Goal: Task Accomplishment & Management: Complete application form

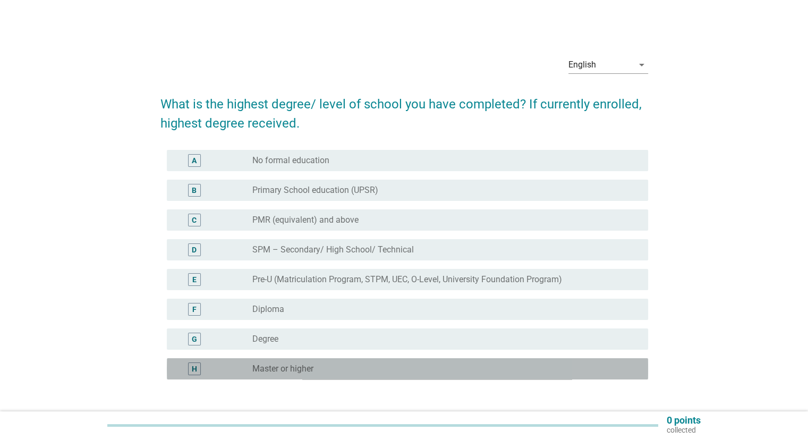
click at [431, 362] on div "radio_button_unchecked Master or higher" at bounding box center [445, 368] width 387 height 13
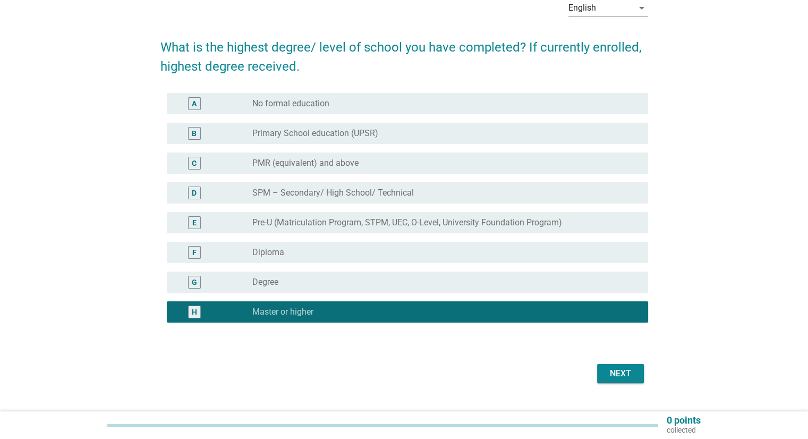
scroll to position [57, 0]
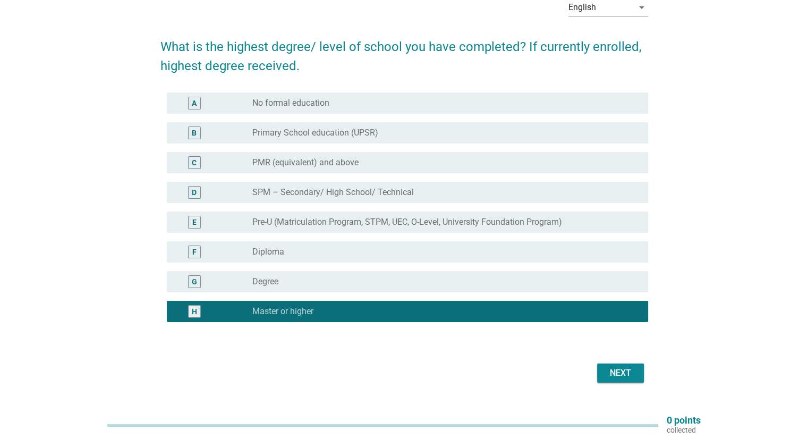
click at [626, 369] on div "Next" at bounding box center [620, 372] width 30 height 13
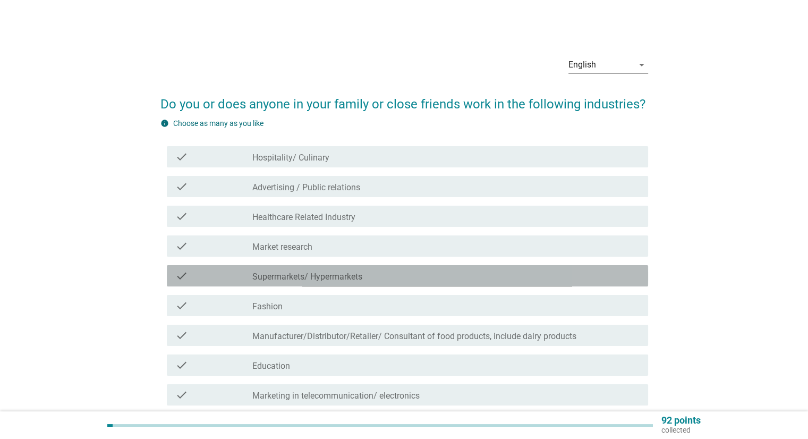
click at [412, 271] on div "check_box_outline_blank Supermarkets/ Hypermarkets" at bounding box center [445, 275] width 387 height 13
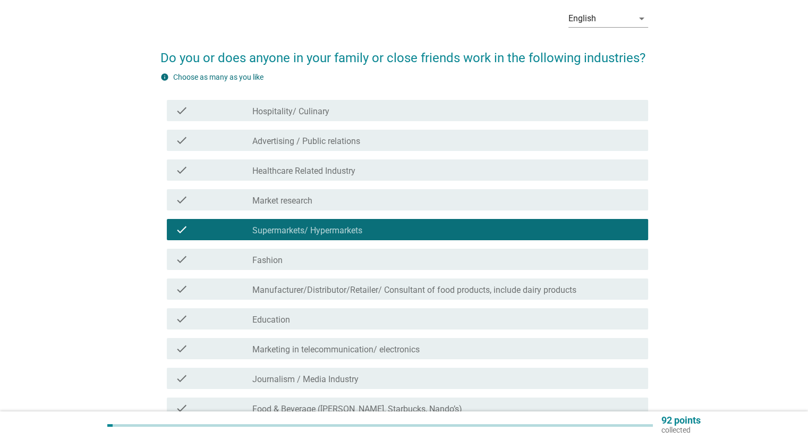
scroll to position [110, 0]
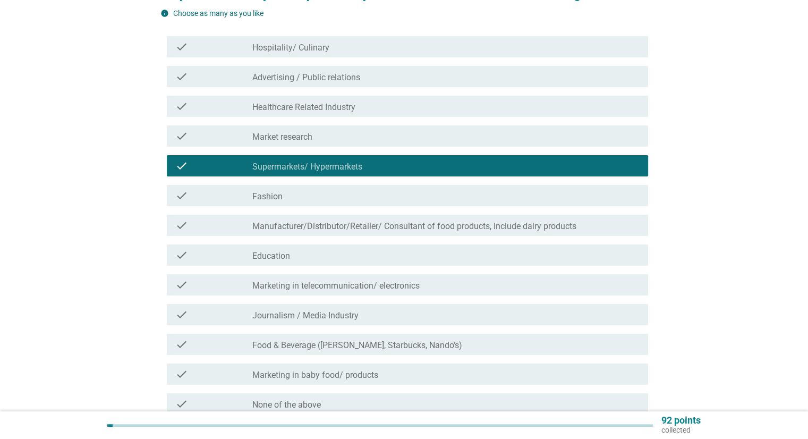
click at [407, 253] on div "check_box_outline_blank Education" at bounding box center [445, 255] width 387 height 13
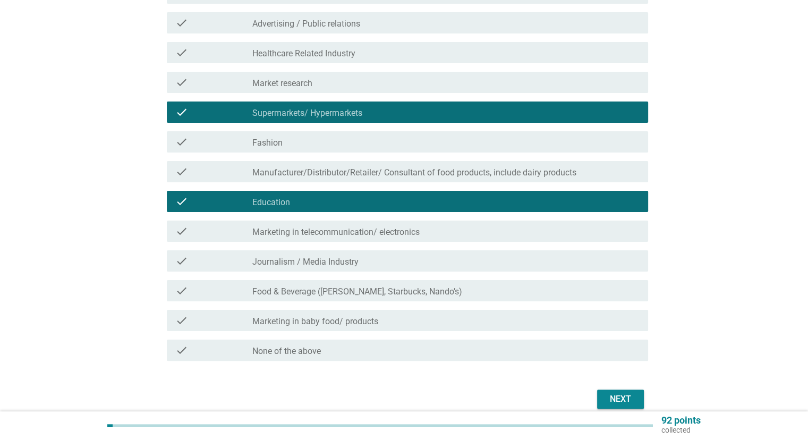
scroll to position [165, 0]
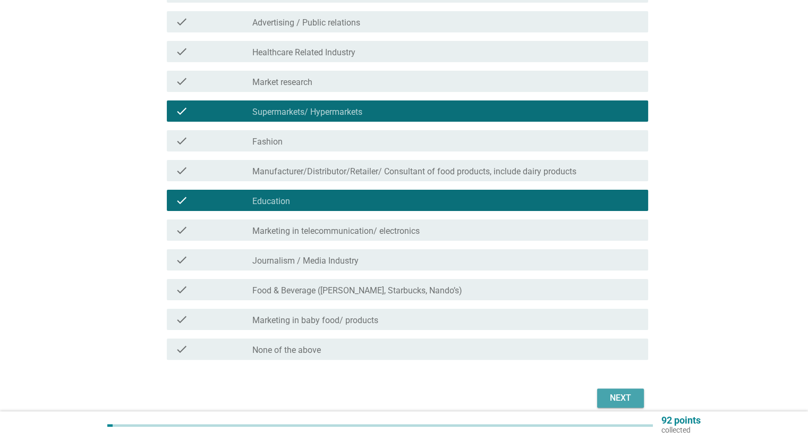
click at [635, 399] on div "Next" at bounding box center [620, 397] width 30 height 13
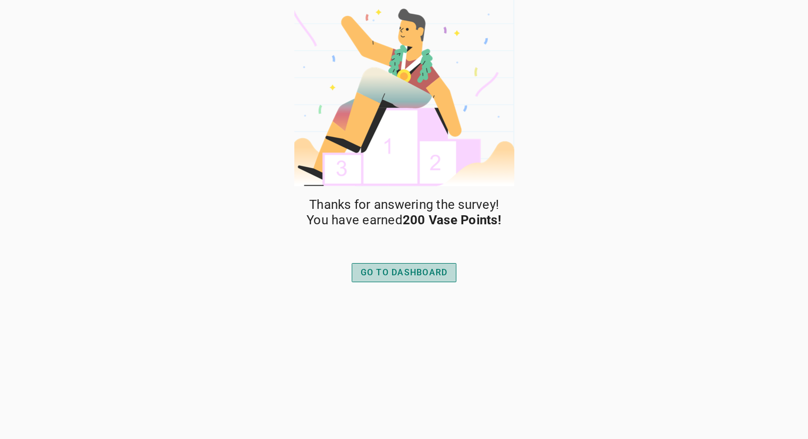
click at [435, 271] on div "GO TO DASHBOARD" at bounding box center [404, 272] width 87 height 13
